Goal: Task Accomplishment & Management: Manage account settings

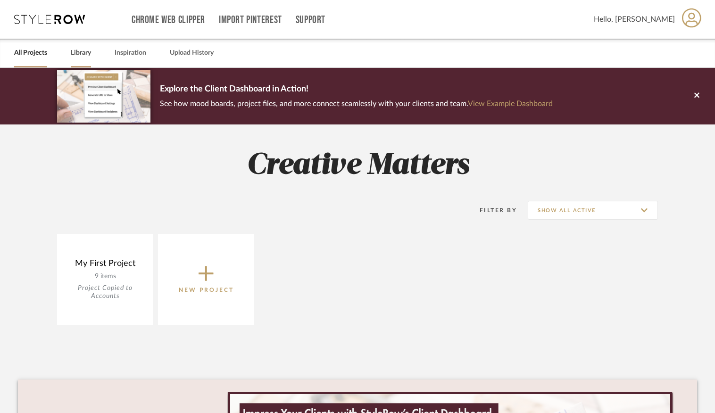
click at [77, 54] on link "Library" at bounding box center [81, 53] width 20 height 13
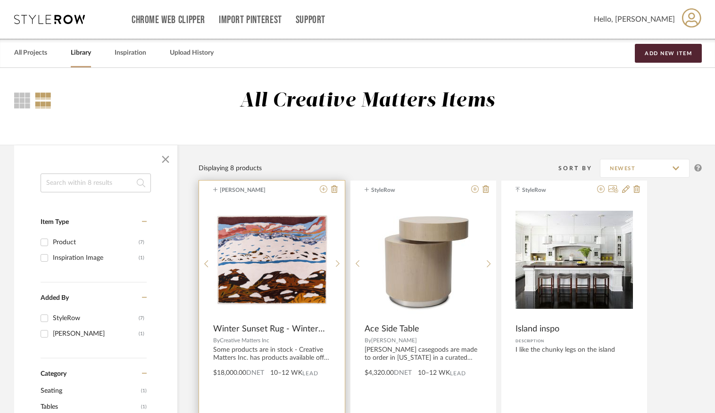
click at [253, 342] on span "Creative Matters Inc" at bounding box center [245, 341] width 50 height 6
click at [254, 342] on span "Creative Matters Inc" at bounding box center [245, 341] width 50 height 6
click at [255, 338] on span "Creative Matters Inc" at bounding box center [245, 341] width 50 height 6
click at [258, 332] on span "Winter Sunset Rug - Winter Sunset" at bounding box center [270, 329] width 114 height 10
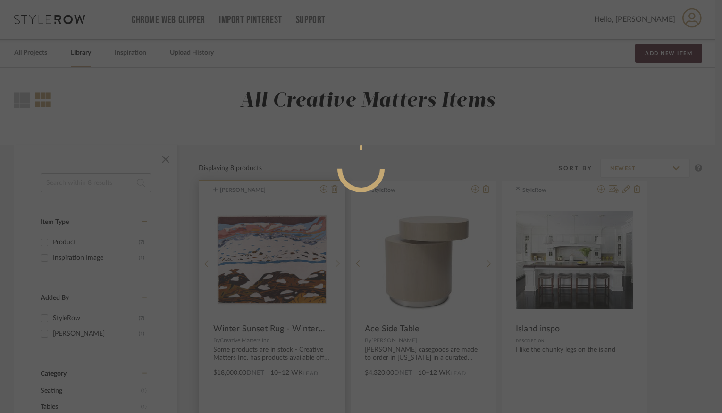
click at [259, 331] on mat-dialog-content at bounding box center [361, 207] width 230 height 406
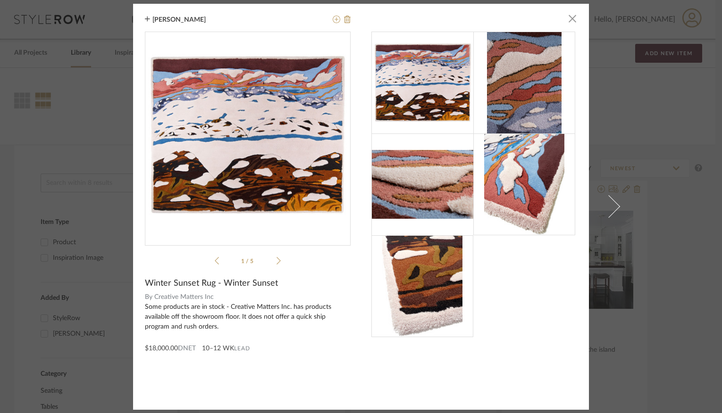
click at [173, 294] on span "Creative Matters Inc" at bounding box center [252, 298] width 197 height 10
click at [173, 299] on span "Creative Matters Inc" at bounding box center [252, 298] width 197 height 10
click at [566, 21] on span "button" at bounding box center [572, 18] width 19 height 19
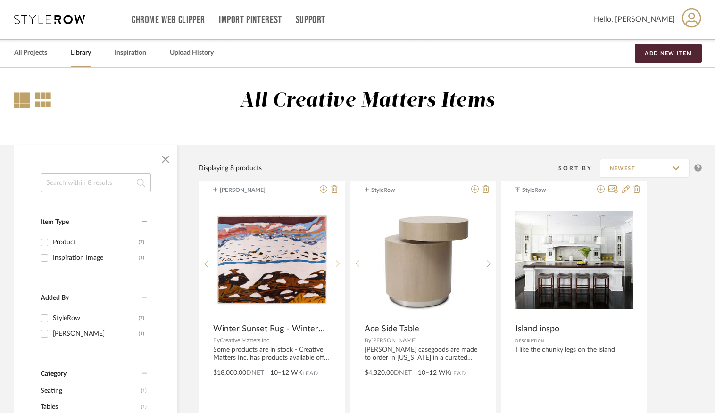
click at [19, 101] on div at bounding box center [22, 100] width 16 height 16
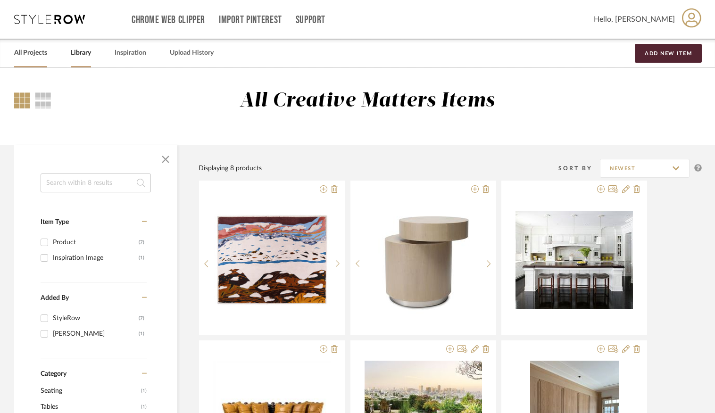
click at [33, 52] on link "All Projects" at bounding box center [30, 53] width 33 height 13
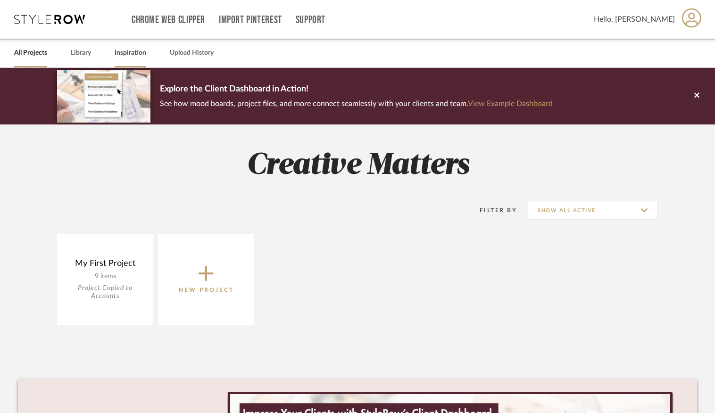
click at [123, 50] on link "Inspiration" at bounding box center [131, 53] width 32 height 13
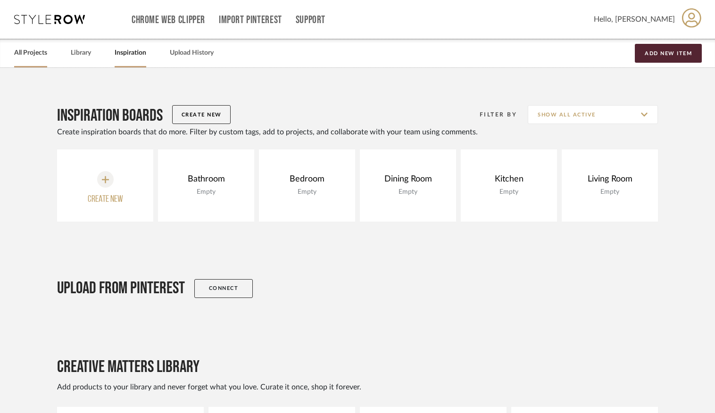
click at [35, 57] on link "All Projects" at bounding box center [30, 53] width 33 height 13
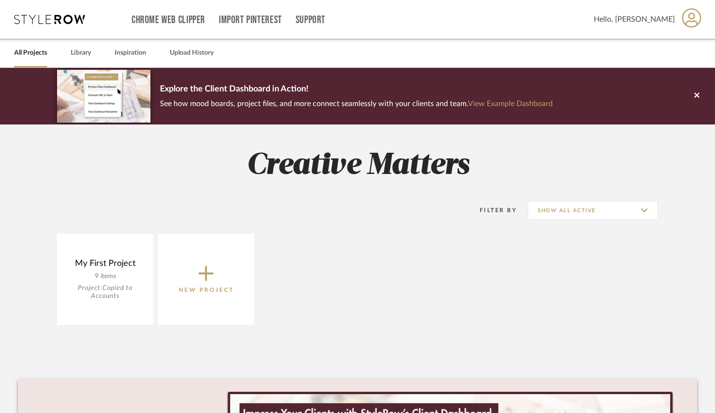
click at [684, 5] on span at bounding box center [692, 20] width 20 height 30
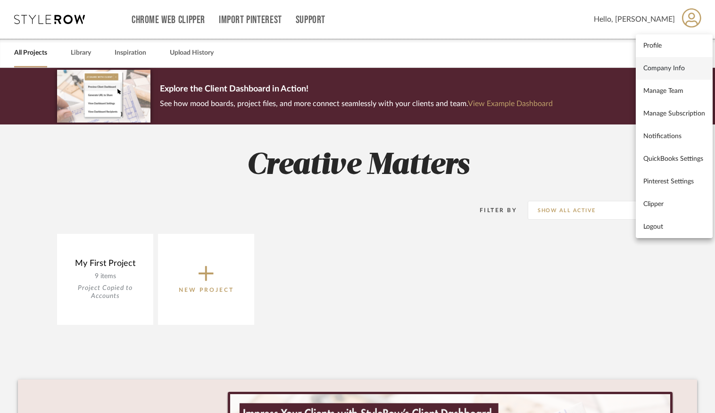
click at [678, 66] on span "Company Info" at bounding box center [675, 68] width 62 height 8
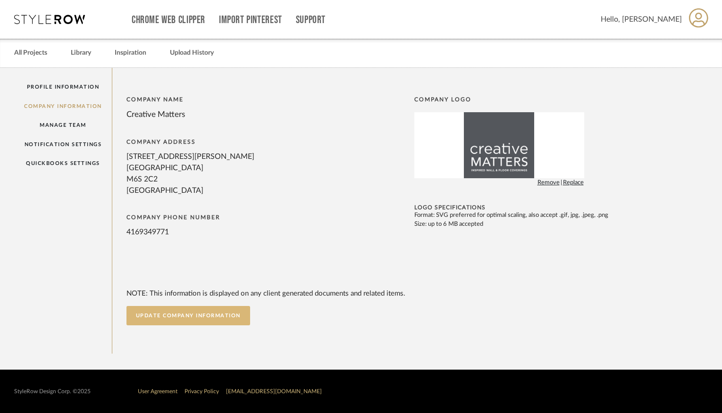
click at [193, 319] on button "UPDATE COMPANY INFORMATION" at bounding box center [188, 315] width 124 height 19
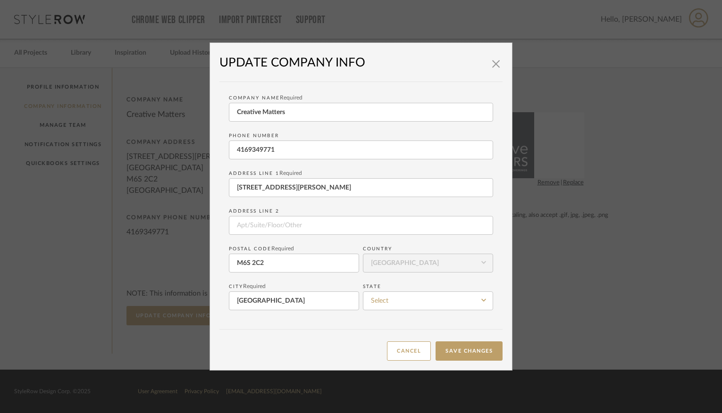
click at [483, 263] on fa-icon at bounding box center [483, 262] width 11 height 11
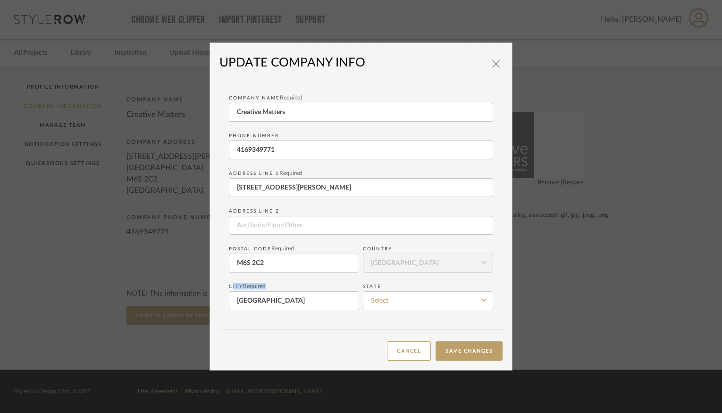
click at [483, 263] on fa-icon at bounding box center [483, 262] width 11 height 11
click at [440, 286] on fieldset "State" at bounding box center [428, 295] width 130 height 30
click at [431, 294] on input at bounding box center [428, 301] width 130 height 19
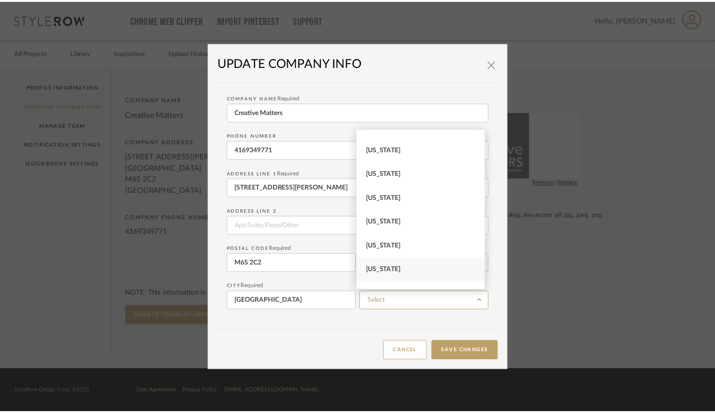
scroll to position [1067, 0]
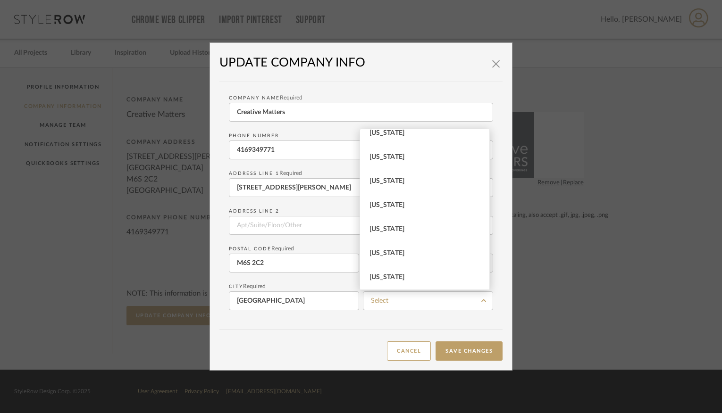
click at [335, 327] on div "UPDATE COMPANY INFO Company Name Required Creative Matters Phone number 4169349…" at bounding box center [360, 206] width 283 height 309
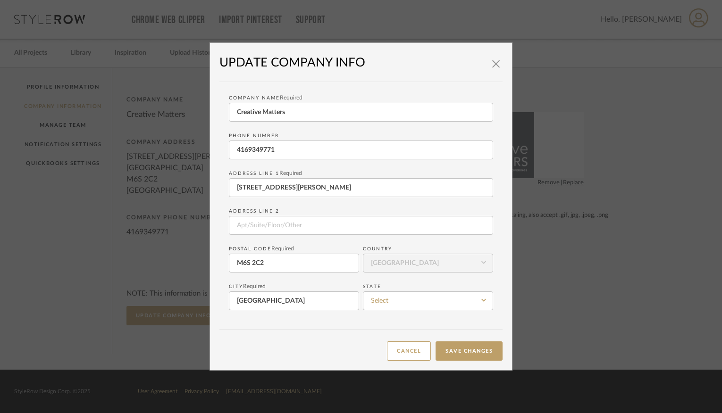
click at [280, 332] on div "Cancel Save Changes" at bounding box center [360, 345] width 283 height 32
click at [498, 69] on h1 "UPDATE COMPANY INFO" at bounding box center [360, 62] width 283 height 21
click at [500, 69] on dialog-content "× UPDATE COMPANY INFO Company Name Required Creative Matters Phone number 41693…" at bounding box center [360, 206] width 303 height 328
click at [494, 66] on span "button" at bounding box center [495, 63] width 19 height 19
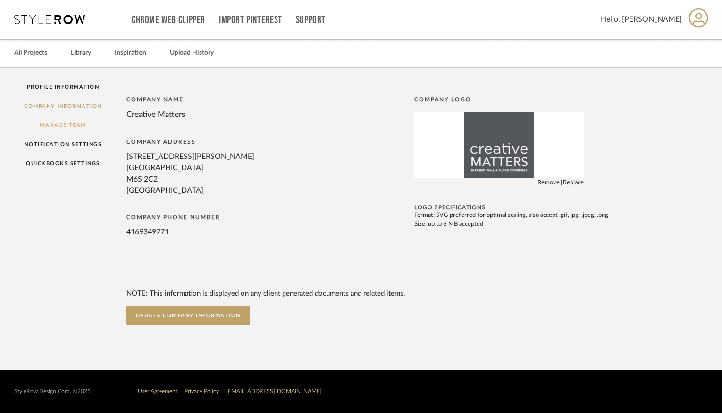
click at [59, 125] on link "Manage Team" at bounding box center [63, 125] width 98 height 19
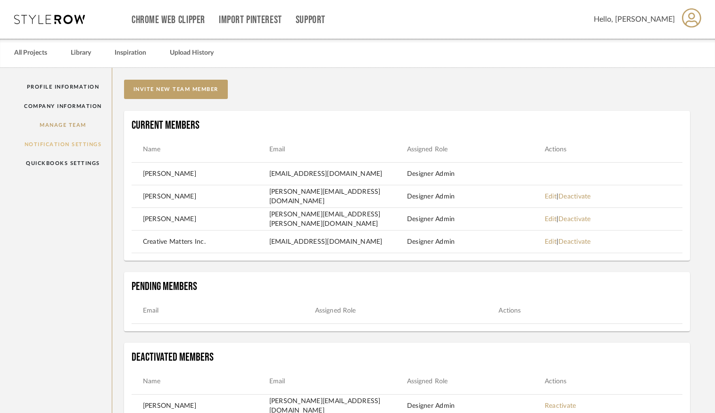
click at [61, 143] on link "Notification Settings" at bounding box center [63, 144] width 98 height 19
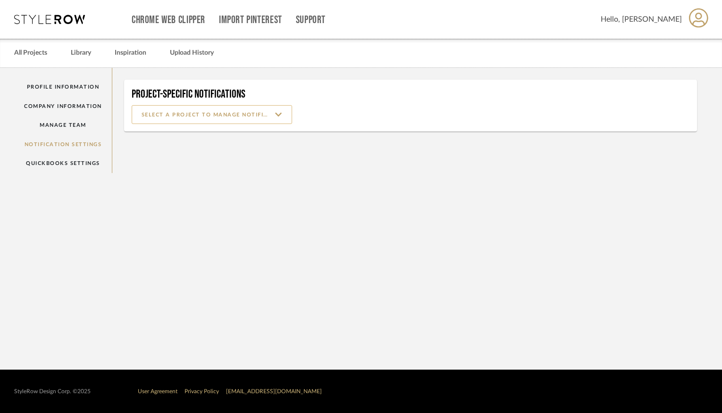
click at [255, 117] on input at bounding box center [212, 114] width 160 height 19
click at [53, 159] on link "QuickBooks Settings" at bounding box center [63, 163] width 98 height 19
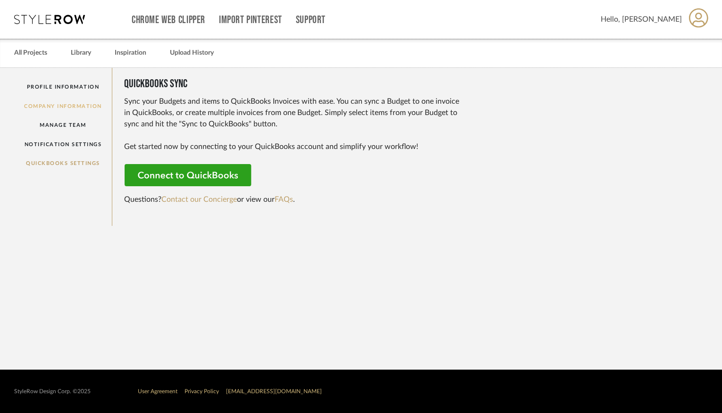
click at [32, 98] on link "Company Information" at bounding box center [63, 106] width 98 height 19
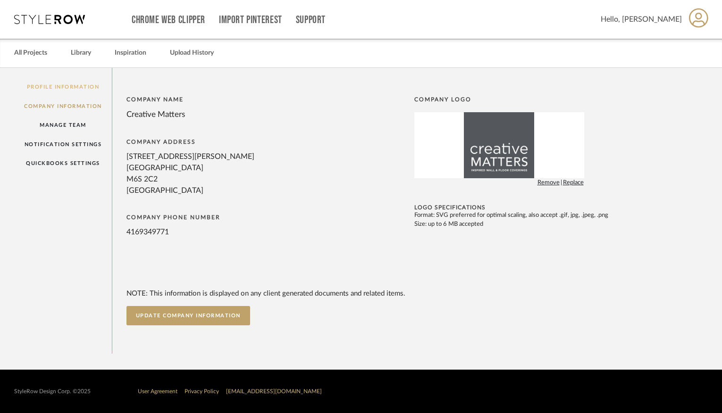
click at [53, 86] on link "Profile Information" at bounding box center [63, 86] width 98 height 19
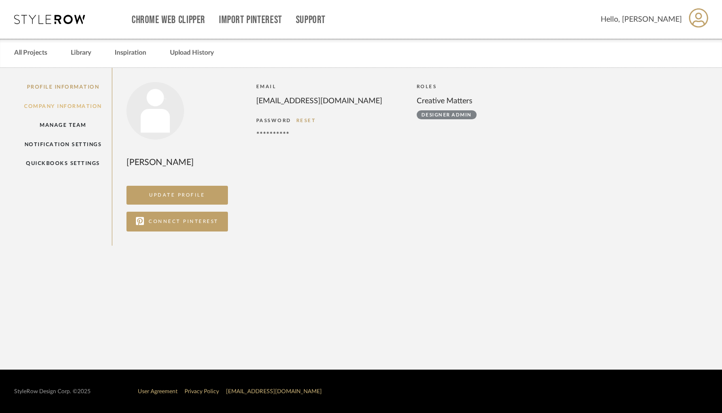
click at [67, 107] on link "Company Information" at bounding box center [63, 106] width 98 height 19
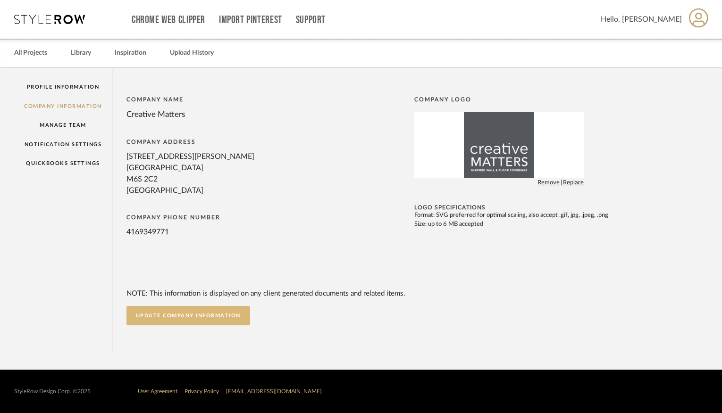
click at [200, 318] on button "UPDATE COMPANY INFORMATION" at bounding box center [188, 315] width 124 height 19
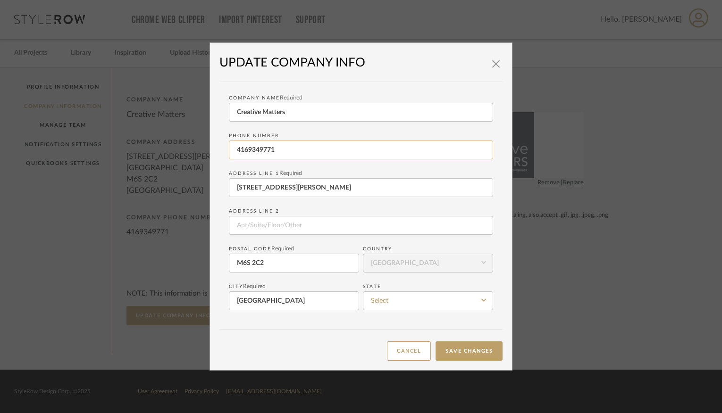
click at [286, 151] on input "4169349771" at bounding box center [361, 150] width 264 height 19
click at [233, 151] on input "4169349771" at bounding box center [361, 150] width 264 height 19
click at [323, 194] on input "532 Annette Street" at bounding box center [361, 187] width 264 height 19
click at [242, 151] on input "[PHONE_NUMBER]" at bounding box center [361, 150] width 264 height 19
drag, startPoint x: 254, startPoint y: 151, endPoint x: 278, endPoint y: 156, distance: 24.5
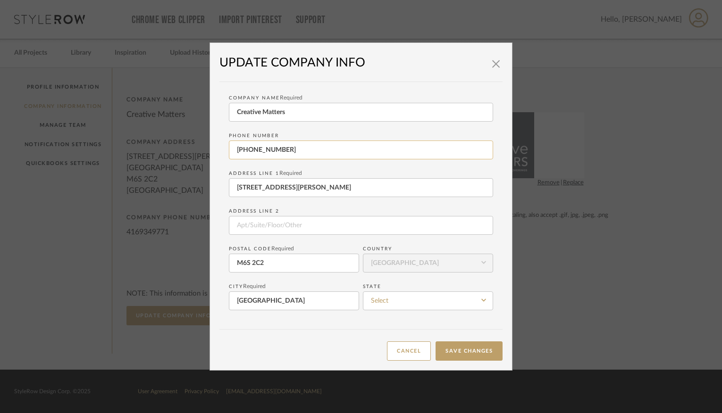
click at [254, 151] on input "+1 4169349771" at bounding box center [361, 150] width 264 height 19
click at [268, 151] on input "+1 416 9349771" at bounding box center [361, 150] width 264 height 19
click at [335, 156] on input "+1 416 934 9771" at bounding box center [361, 150] width 264 height 19
type input "+1 416 934 9771"
click at [339, 198] on form "Company Name Required Creative Matters Phone number +1 416 934 9771 Address Lin…" at bounding box center [361, 201] width 264 height 219
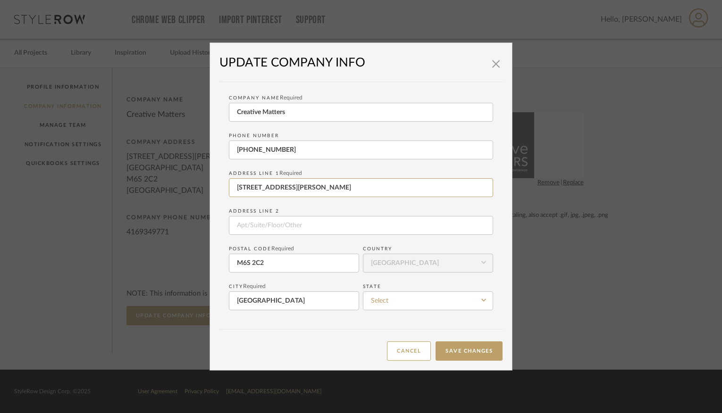
drag, startPoint x: 293, startPoint y: 189, endPoint x: 213, endPoint y: 188, distance: 80.2
click at [213, 188] on dialog-content "× UPDATE COMPANY INFO Company Name Required Creative Matters Phone number +1 41…" at bounding box center [360, 206] width 303 height 328
type input "[STREET_ADDRESS][PERSON_NAME]"
click at [275, 234] on input at bounding box center [361, 225] width 264 height 19
drag, startPoint x: 286, startPoint y: 268, endPoint x: 250, endPoint y: 268, distance: 36.3
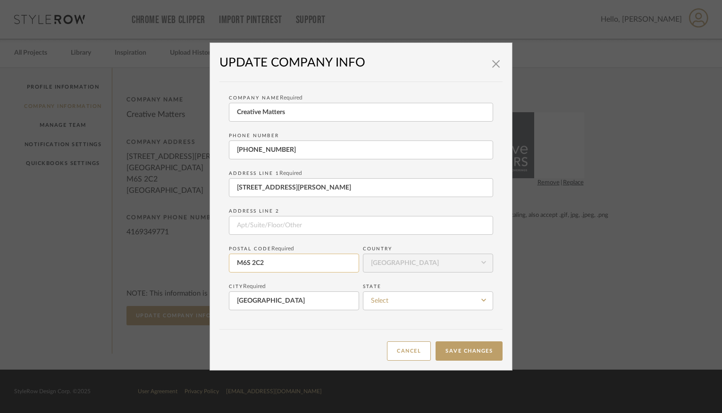
click at [250, 268] on input "M6S 2C2" at bounding box center [294, 263] width 130 height 19
click at [243, 266] on input "M6S 2C2" at bounding box center [294, 263] width 130 height 19
click at [259, 265] on input "M6H 2C2" at bounding box center [294, 263] width 130 height 19
type input "M6H 2C5"
click at [337, 236] on form "Company Name Required Creative Matters Phone number +1 416 934 9771 Address Lin…" at bounding box center [361, 201] width 264 height 219
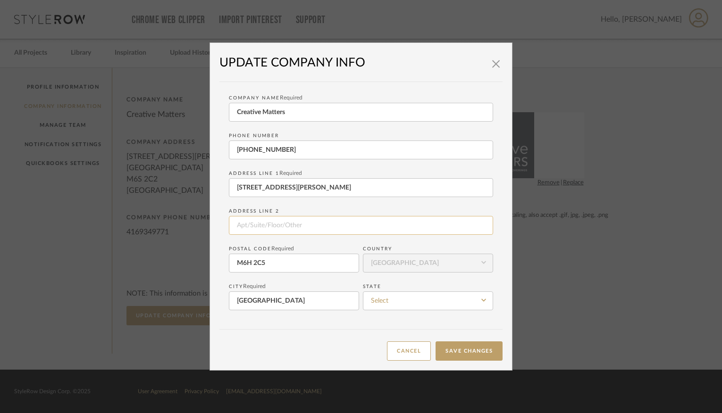
click at [307, 225] on input at bounding box center [361, 225] width 264 height 19
click at [233, 226] on input "suite 302" at bounding box center [361, 225] width 264 height 19
type input "Suite 302"
click at [287, 239] on form "Company Name Required Creative Matters Phone number +1 416 934 9771 Address Lin…" at bounding box center [361, 201] width 264 height 219
click at [473, 354] on button "Save Changes" at bounding box center [468, 351] width 67 height 19
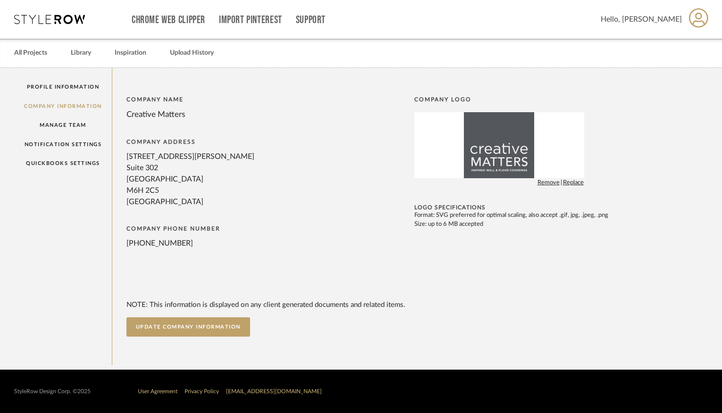
click at [568, 183] on span "Replace" at bounding box center [573, 182] width 21 height 9
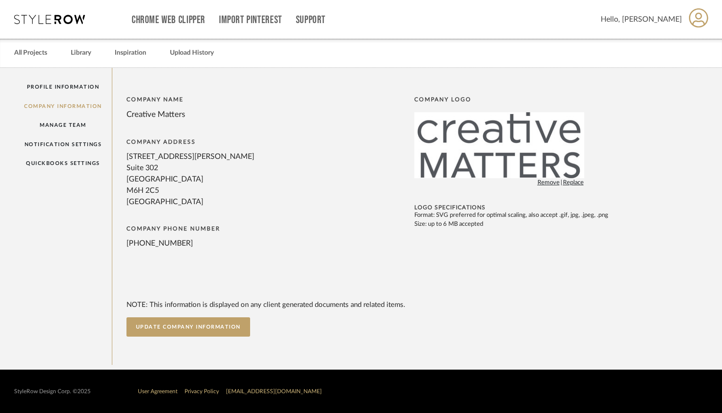
click at [627, 168] on div "Company Name Creative Matters Company Address 300 Geary Avenue Suite 302 Toront…" at bounding box center [410, 181] width 569 height 171
click at [622, 180] on div "Company Name Creative Matters Company Address 300 Geary Avenue Suite 302 Toront…" at bounding box center [410, 181] width 569 height 171
click at [577, 276] on div "Company Name Creative Matters Company Address 300 Geary Avenue Suite 302 Toront…" at bounding box center [410, 216] width 597 height 241
click at [58, 123] on link "Manage Team" at bounding box center [63, 125] width 98 height 19
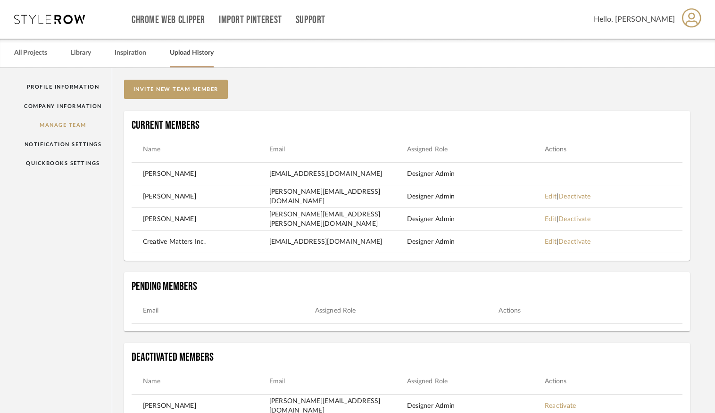
click at [194, 55] on link "Upload History" at bounding box center [192, 53] width 44 height 13
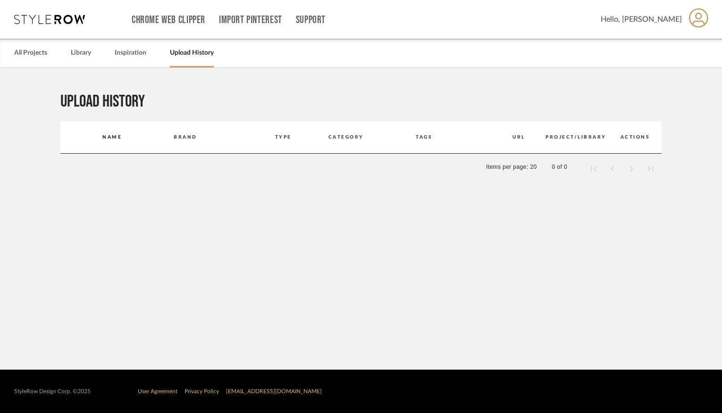
click at [112, 103] on h1 "Upload history" at bounding box center [102, 102] width 84 height 21
click at [82, 58] on link "Library" at bounding box center [81, 53] width 20 height 13
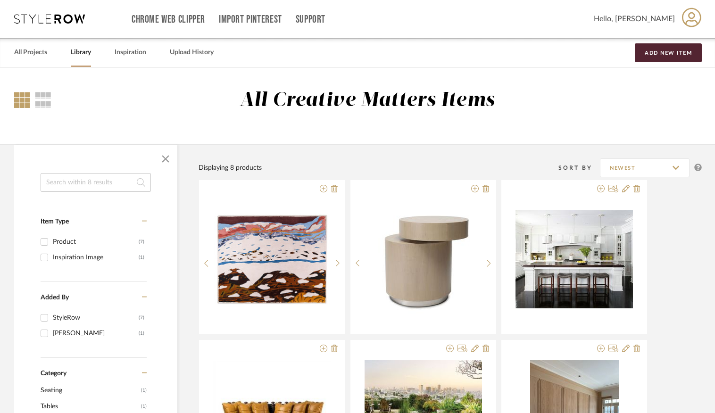
scroll to position [2, 0]
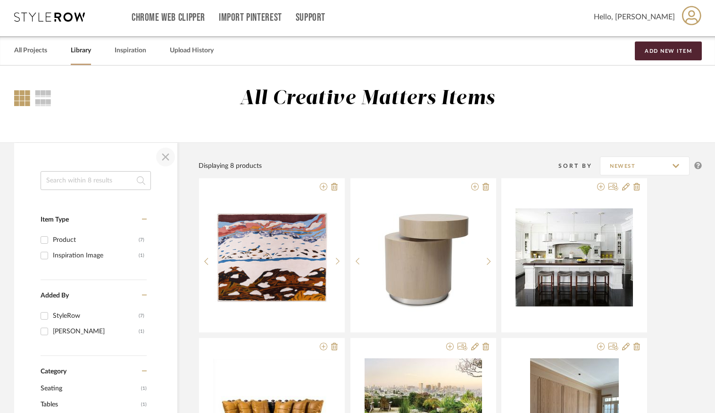
click at [160, 159] on span "button" at bounding box center [165, 157] width 23 height 23
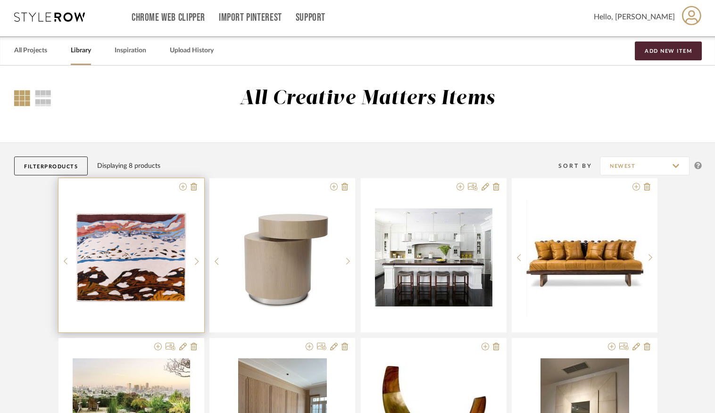
click at [154, 267] on img "0" at bounding box center [131, 258] width 117 height 92
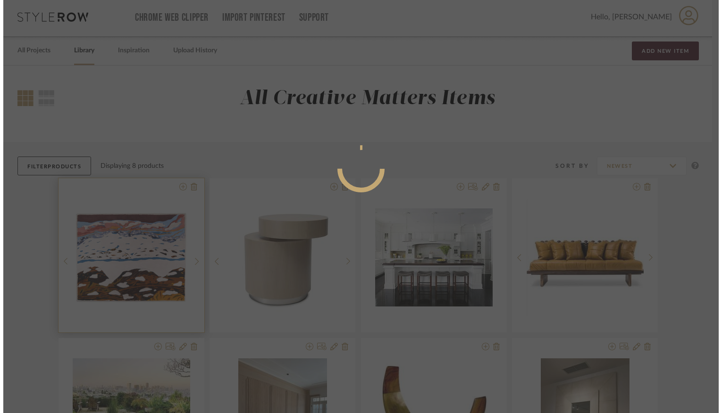
scroll to position [0, 0]
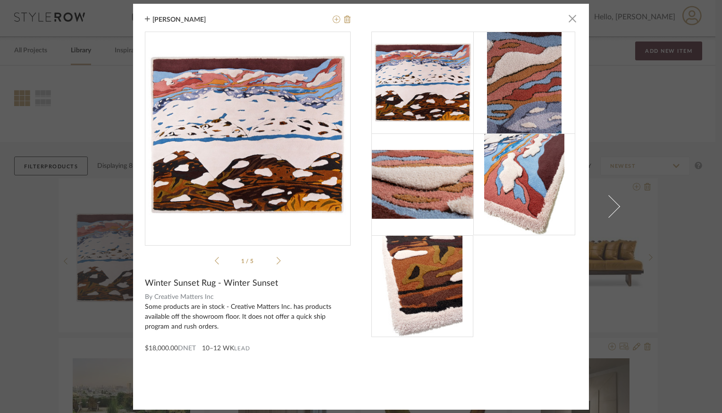
click at [230, 280] on span "Winter Sunset Rug - Winter Sunset" at bounding box center [211, 283] width 133 height 10
click at [178, 297] on span "Creative Matters Inc" at bounding box center [252, 298] width 197 height 10
drag, startPoint x: 178, startPoint y: 297, endPoint x: 235, endPoint y: 297, distance: 56.6
click at [235, 297] on span "Creative Matters Inc" at bounding box center [252, 298] width 197 height 10
click at [246, 296] on span "Creative Matters Inc" at bounding box center [252, 298] width 197 height 10
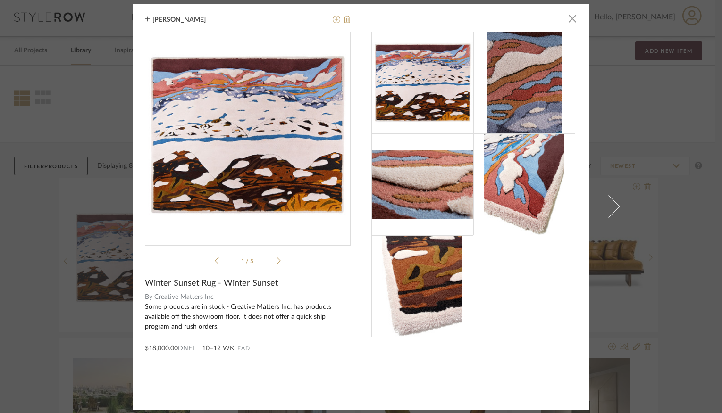
click at [269, 260] on li "1 / 5" at bounding box center [248, 260] width 58 height 11
click at [273, 260] on li "1 / 5" at bounding box center [248, 260] width 58 height 11
click at [276, 260] on icon at bounding box center [278, 261] width 4 height 8
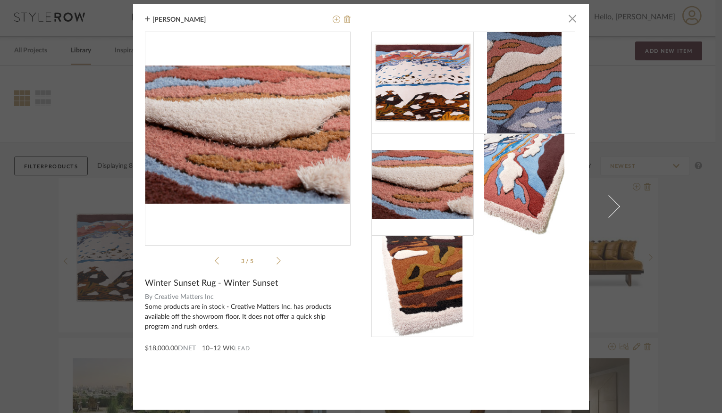
click at [276, 260] on icon at bounding box center [278, 261] width 4 height 8
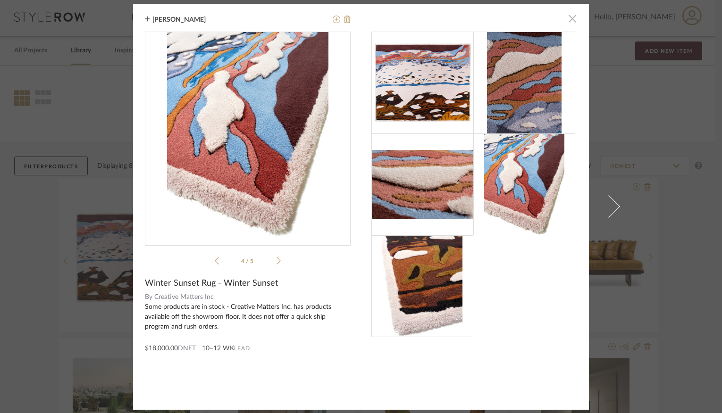
click at [570, 22] on span "button" at bounding box center [572, 18] width 19 height 19
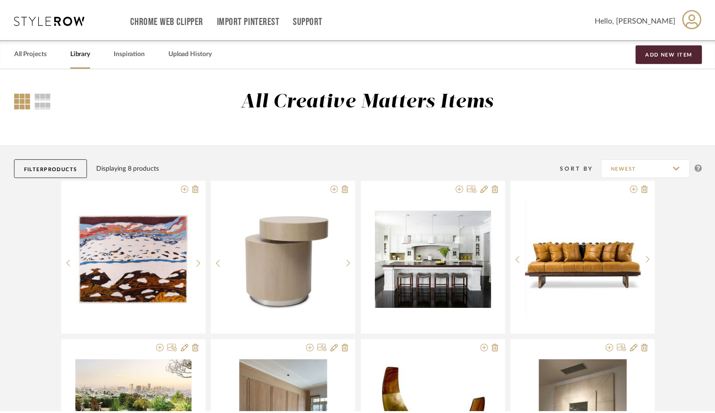
scroll to position [2, 0]
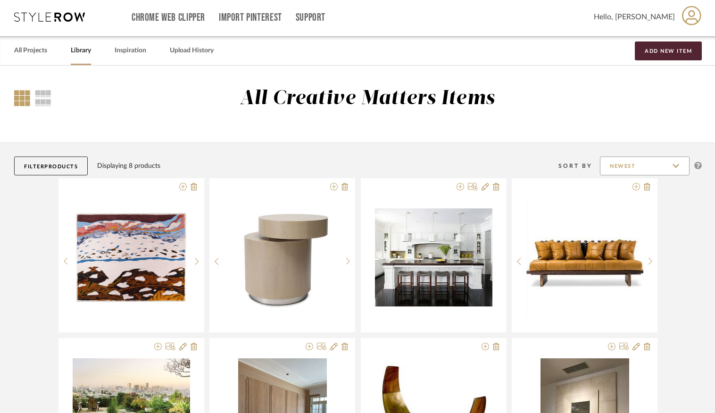
click at [681, 163] on input "Newest" at bounding box center [645, 166] width 90 height 19
click at [664, 200] on span "Newest" at bounding box center [645, 189] width 89 height 23
type input "Newest"
click at [681, 237] on div at bounding box center [358, 335] width 688 height 315
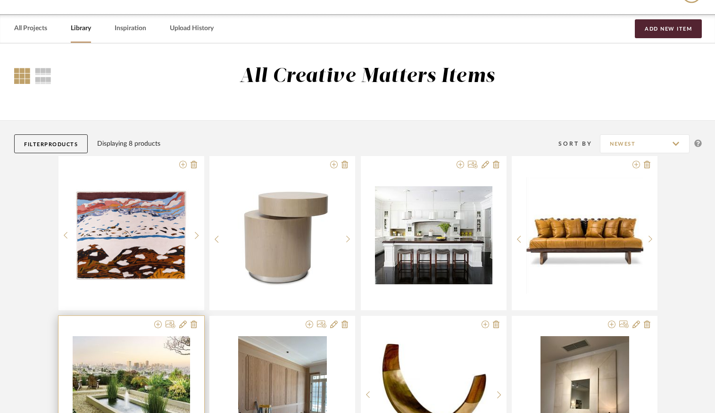
scroll to position [0, 0]
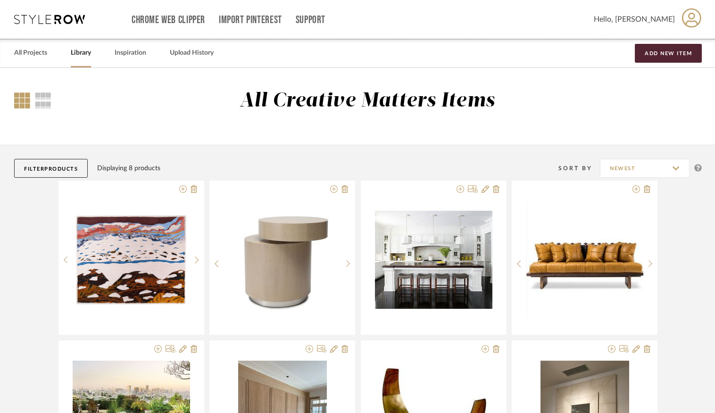
click at [25, 105] on div at bounding box center [22, 100] width 16 height 16
click at [38, 102] on div at bounding box center [43, 100] width 17 height 16
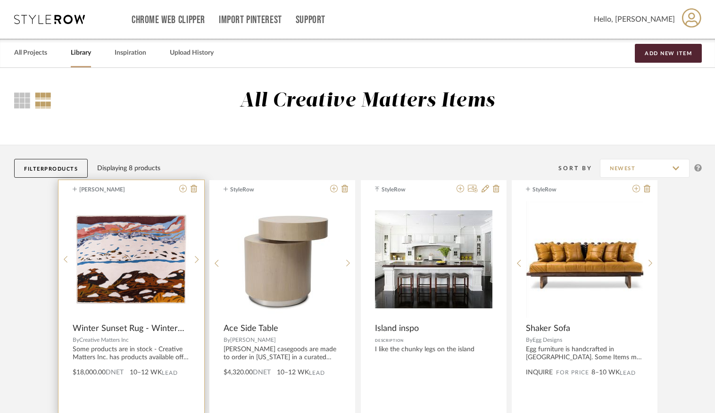
click at [76, 189] on icon at bounding box center [75, 189] width 4 height 6
click at [184, 189] on icon at bounding box center [183, 189] width 8 height 8
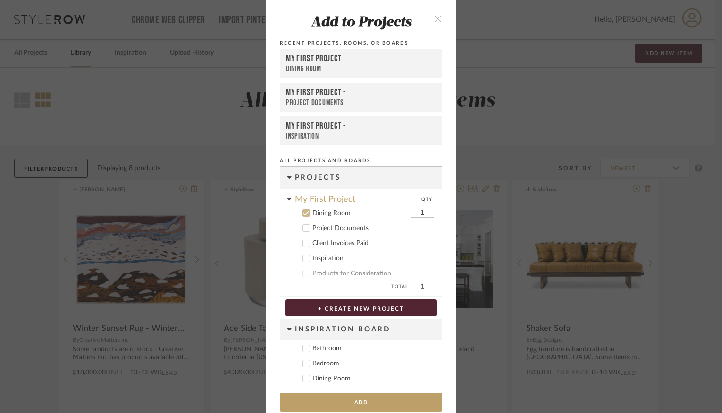
click at [434, 17] on icon "close" at bounding box center [438, 19] width 8 height 8
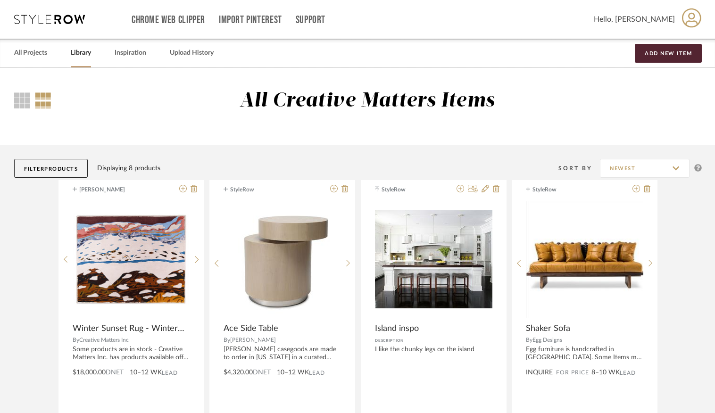
click at [459, 142] on div "All Creative Matters Items" at bounding box center [357, 106] width 715 height 77
click at [177, 47] on link "Upload History" at bounding box center [192, 53] width 44 height 13
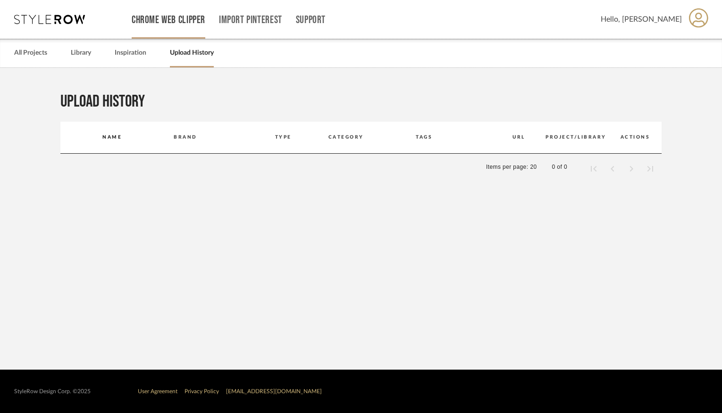
click at [174, 24] on link "Chrome Web Clipper" at bounding box center [169, 20] width 74 height 8
click at [241, 19] on link "Import Pinterest" at bounding box center [250, 20] width 63 height 8
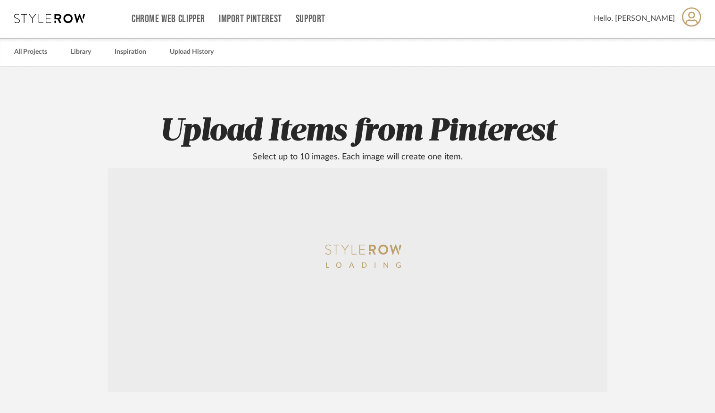
scroll to position [3, 0]
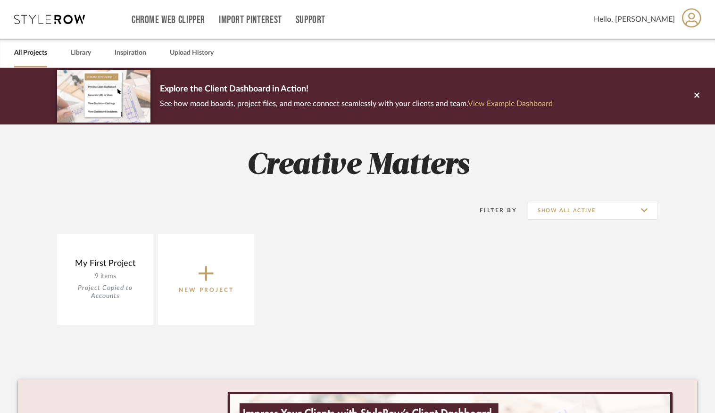
click at [526, 104] on link "View Example Dashboard" at bounding box center [510, 104] width 85 height 8
click at [80, 45] on div "Library" at bounding box center [81, 53] width 20 height 29
click at [82, 50] on link "Library" at bounding box center [81, 53] width 20 height 13
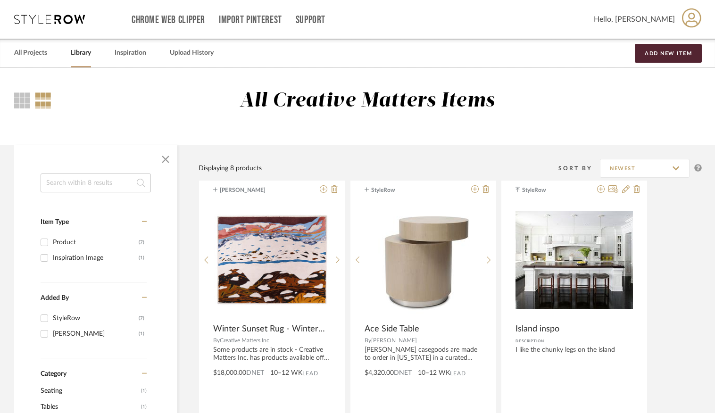
click at [132, 51] on link "Inspiration" at bounding box center [131, 53] width 32 height 13
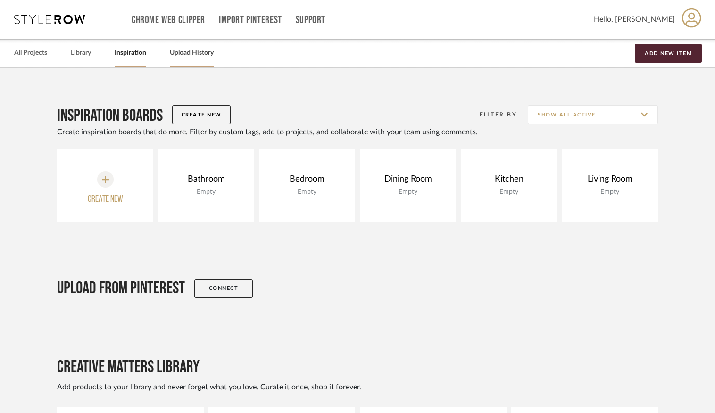
click at [197, 55] on link "Upload History" at bounding box center [192, 53] width 44 height 13
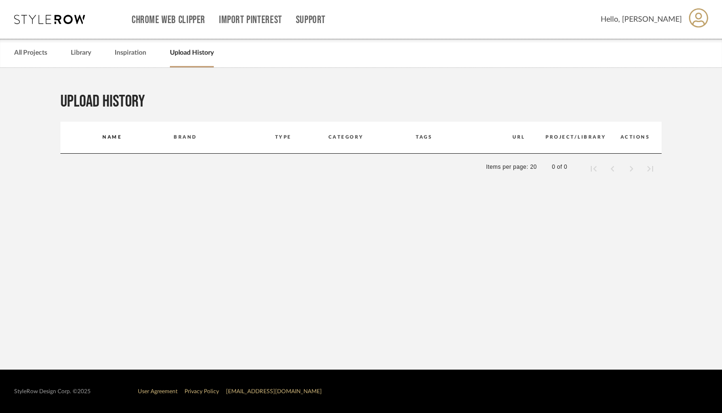
click at [694, 22] on icon at bounding box center [698, 18] width 19 height 20
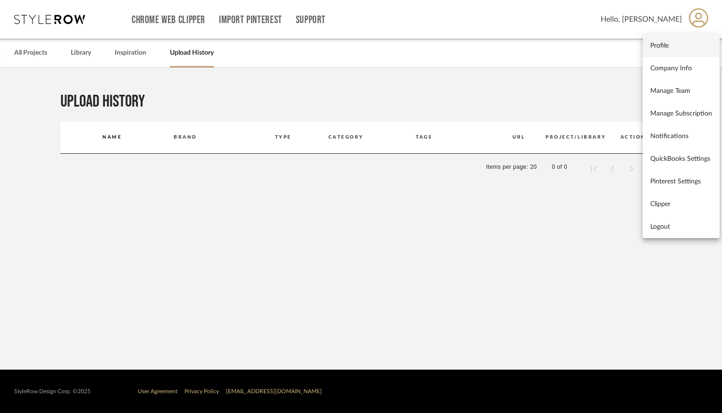
click at [690, 49] on span "Profile" at bounding box center [681, 46] width 62 height 8
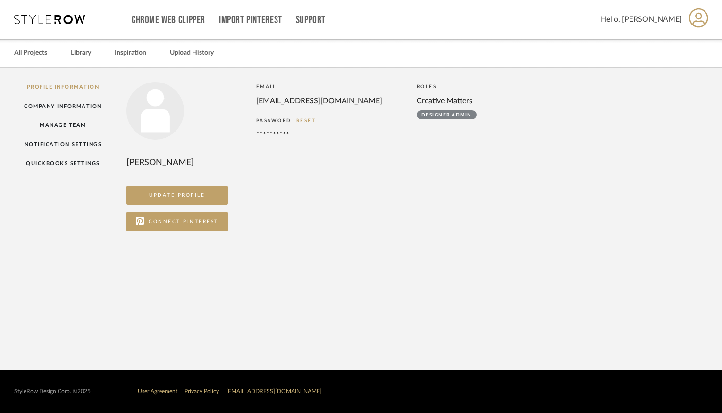
click at [448, 251] on user-profile-page "**********" at bounding box center [361, 219] width 722 height 302
click at [28, 53] on link "All Projects" at bounding box center [30, 53] width 33 height 13
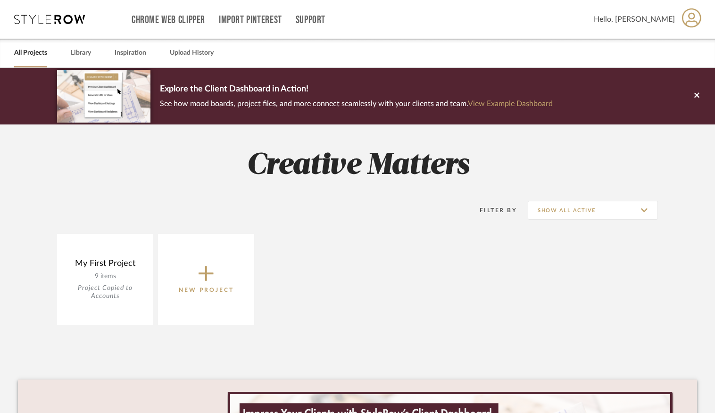
click at [692, 21] on icon at bounding box center [691, 18] width 19 height 20
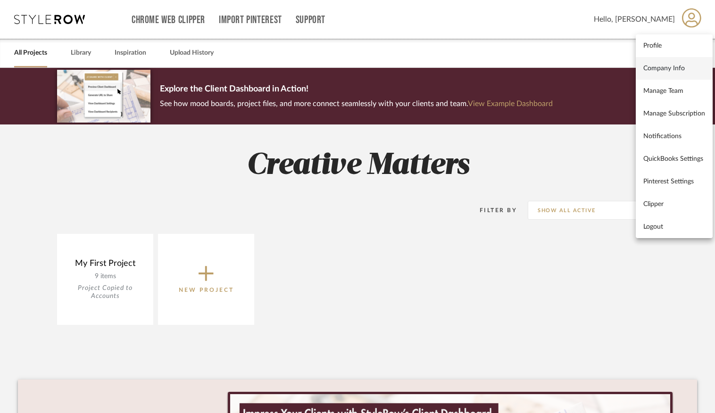
click at [678, 73] on link "Company Info" at bounding box center [674, 68] width 77 height 23
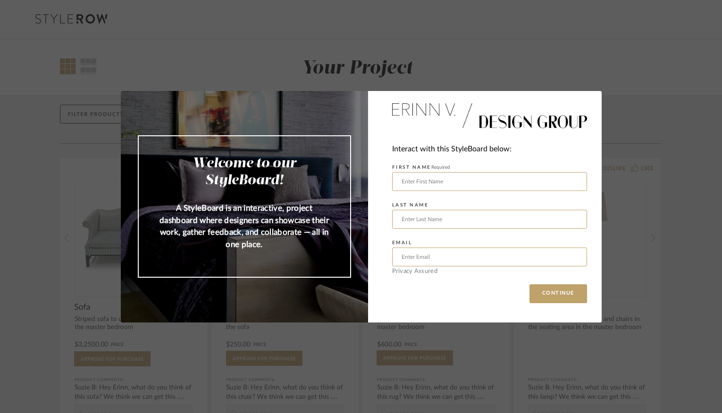
click at [530, 326] on div "Welcome to our StyleBoard! A StyleBoard is an interactive, project dashboard wh…" at bounding box center [361, 206] width 722 height 413
click at [523, 18] on div "Welcome to our StyleBoard! A StyleBoard is an interactive, project dashboard wh…" at bounding box center [361, 206] width 722 height 413
click at [504, 37] on div "Welcome to our StyleBoard! A StyleBoard is an interactive, project dashboard wh…" at bounding box center [361, 206] width 722 height 413
click at [219, 45] on div "Welcome to our StyleBoard! A StyleBoard is an interactive, project dashboard wh…" at bounding box center [361, 206] width 722 height 413
click at [98, 73] on div "Welcome to our StyleBoard! A StyleBoard is an interactive, project dashboard wh…" at bounding box center [361, 206] width 722 height 413
